Goal: Transaction & Acquisition: Subscribe to service/newsletter

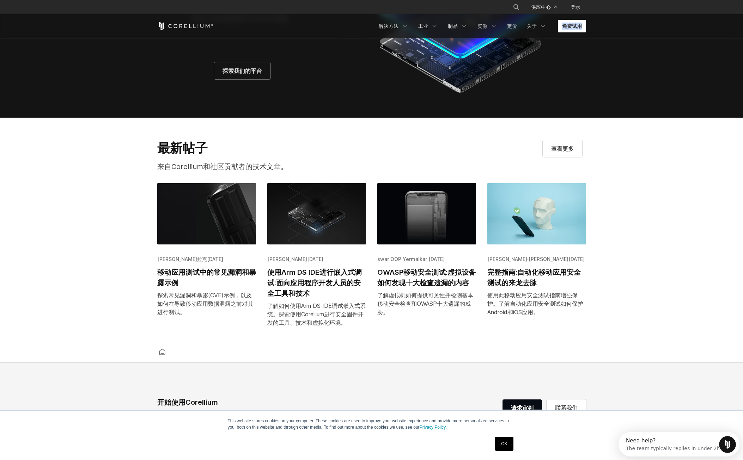
click at [573, 25] on trans "免费试用" at bounding box center [572, 26] width 20 height 7
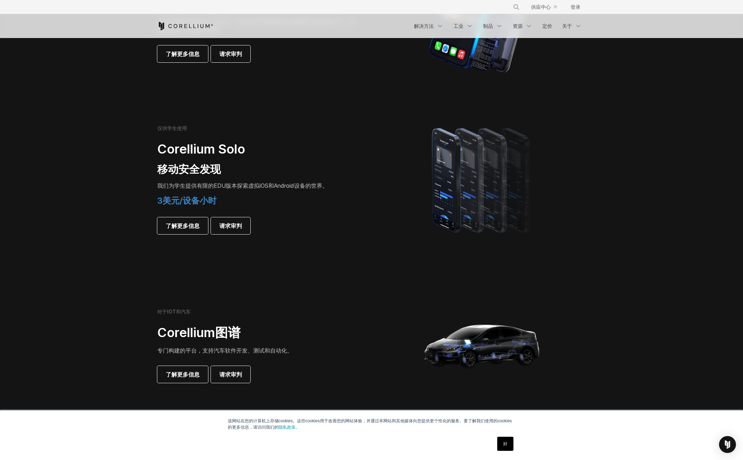
scroll to position [458, 0]
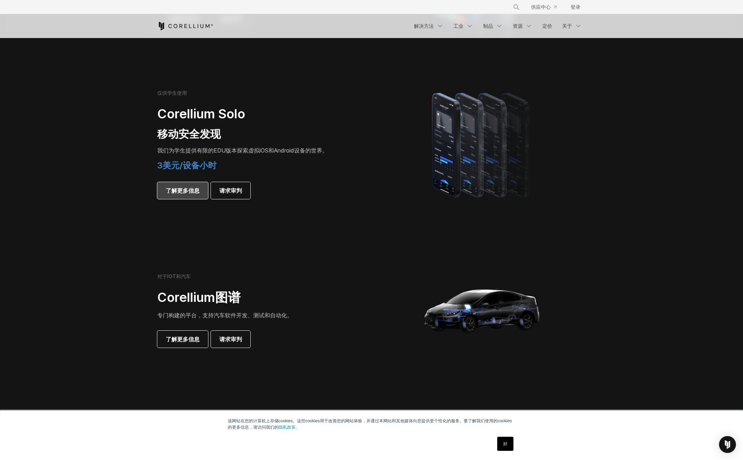
click at [199, 190] on link "了解更多信息" at bounding box center [182, 190] width 51 height 17
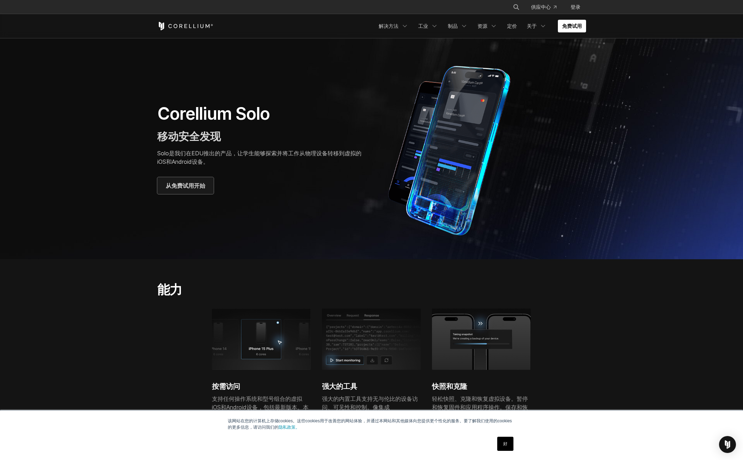
click at [211, 180] on link "从免费试用开始" at bounding box center [185, 185] width 56 height 17
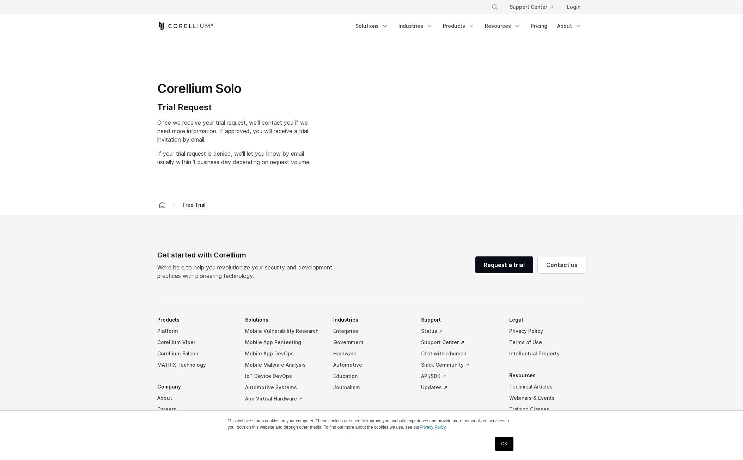
select select "**"
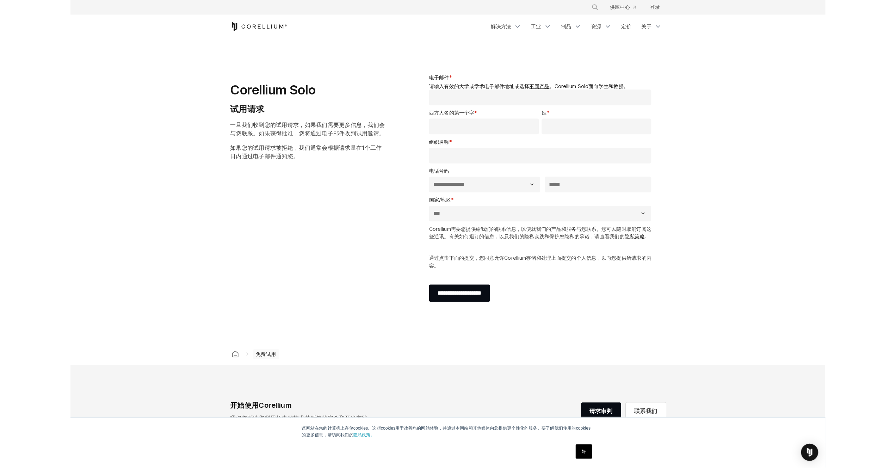
scroll to position [141, 0]
